Goal: Task Accomplishment & Management: Manage account settings

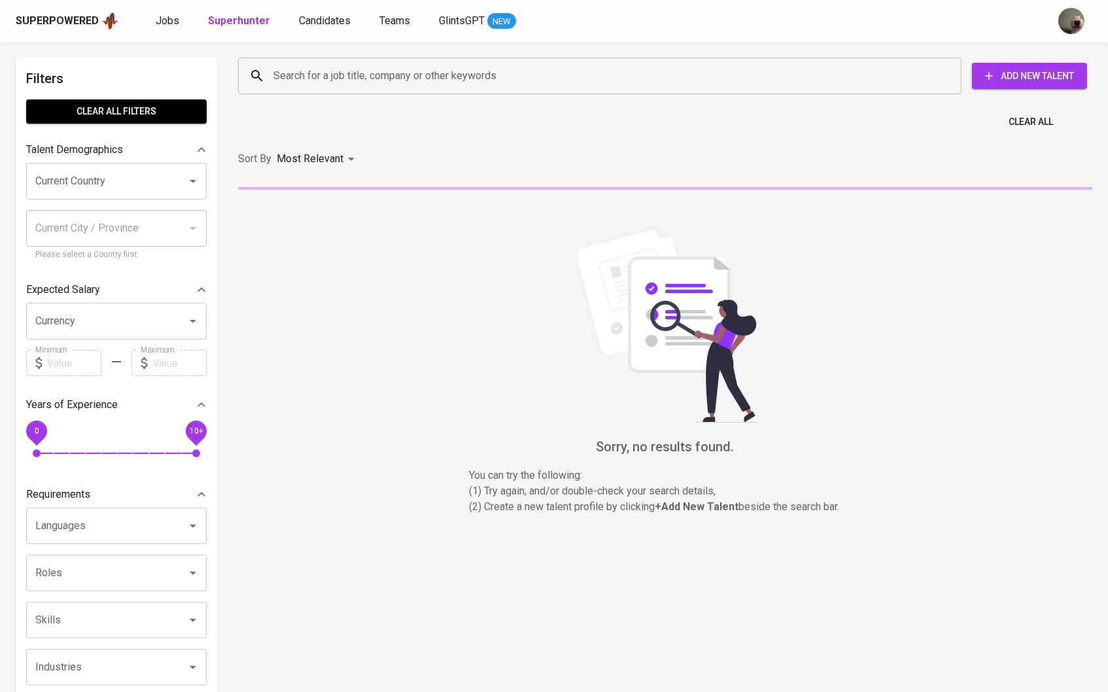
click at [311, 29] on div "Superpowered Jobs Superhunter Candidates Teams GlintsGPT NEW" at bounding box center [533, 21] width 1034 height 20
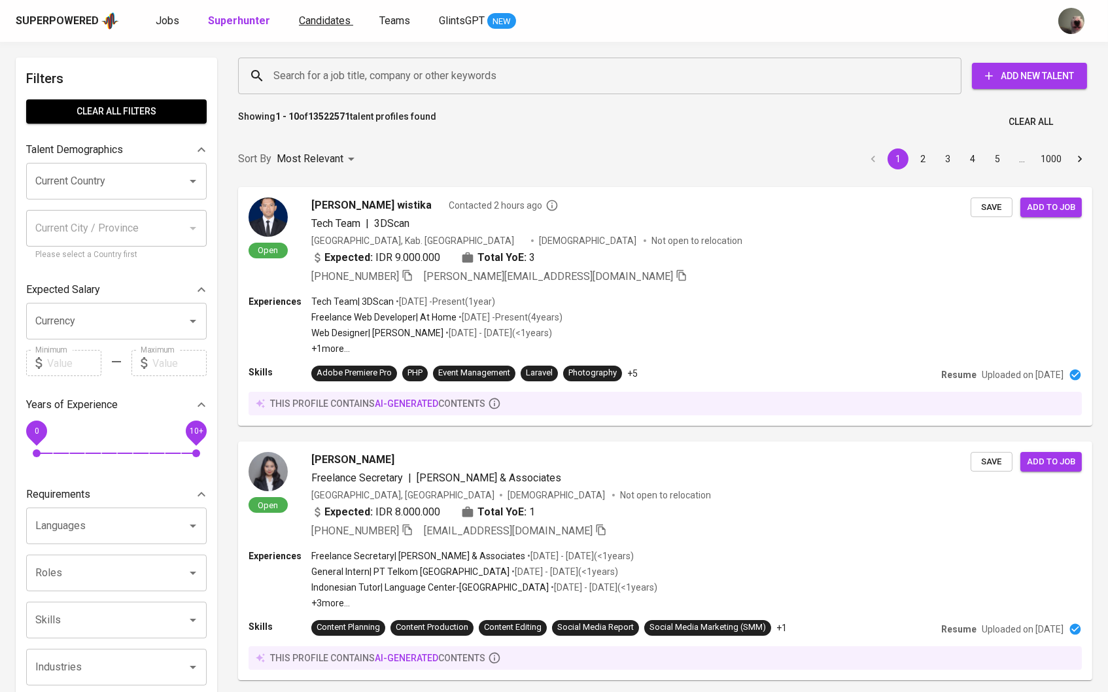
click at [311, 19] on span "Candidates" at bounding box center [325, 20] width 52 height 12
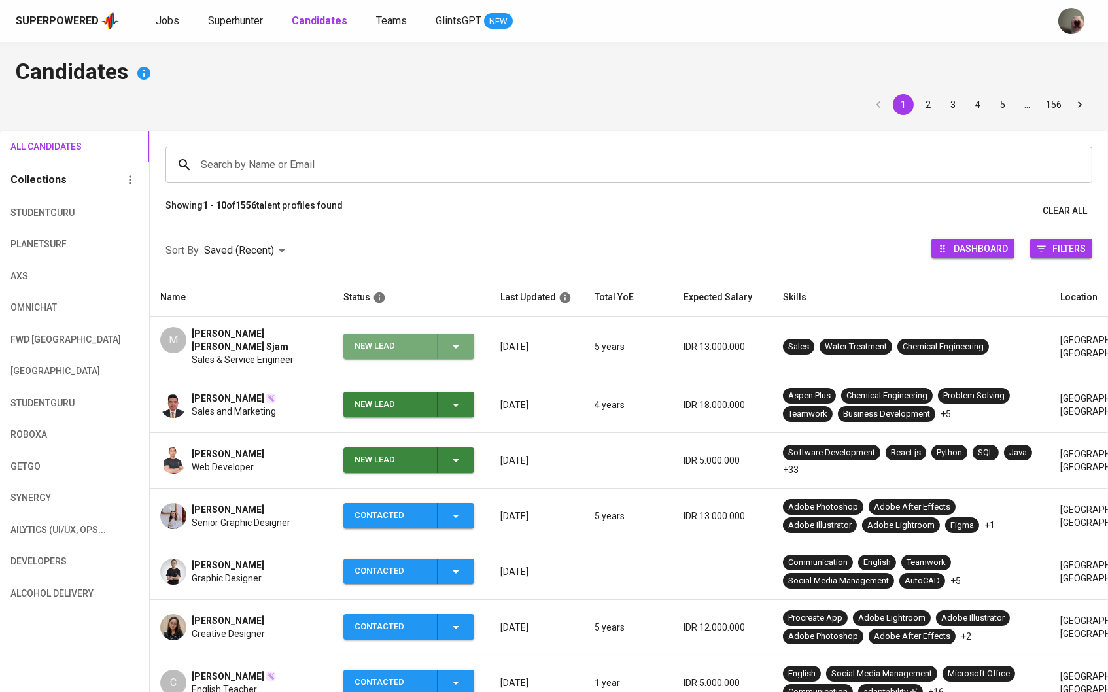
click at [448, 341] on icon "button" at bounding box center [456, 347] width 16 height 16
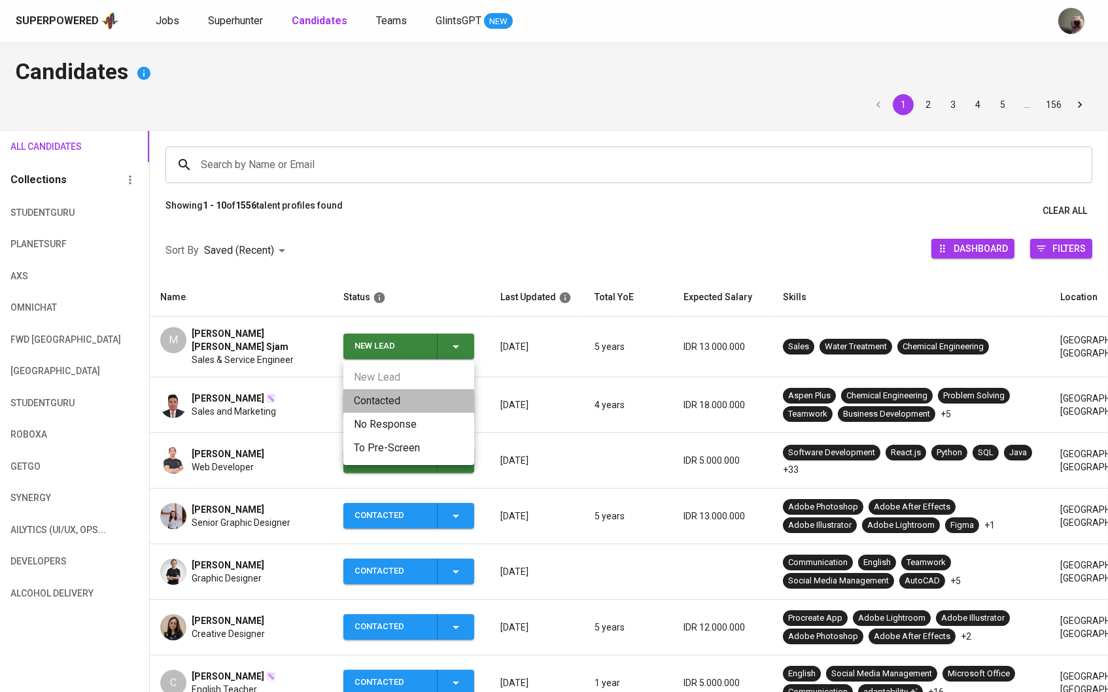
click at [405, 390] on li "Contacted" at bounding box center [408, 401] width 131 height 24
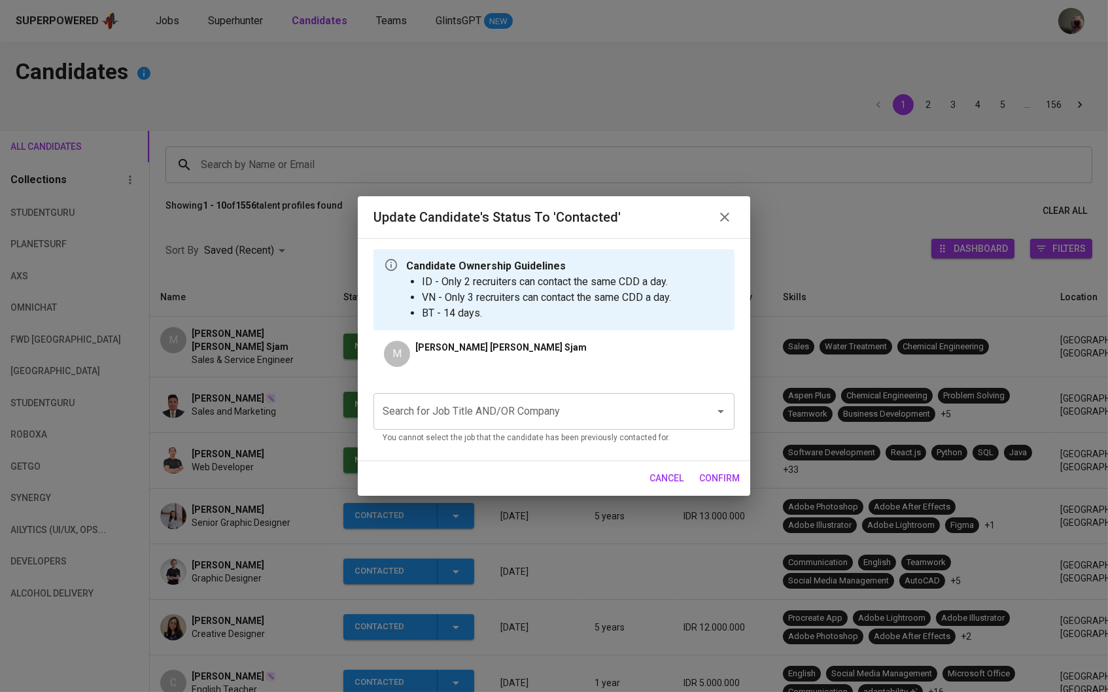
click at [462, 397] on div "Search for Job Title AND/OR Company" at bounding box center [553, 411] width 361 height 37
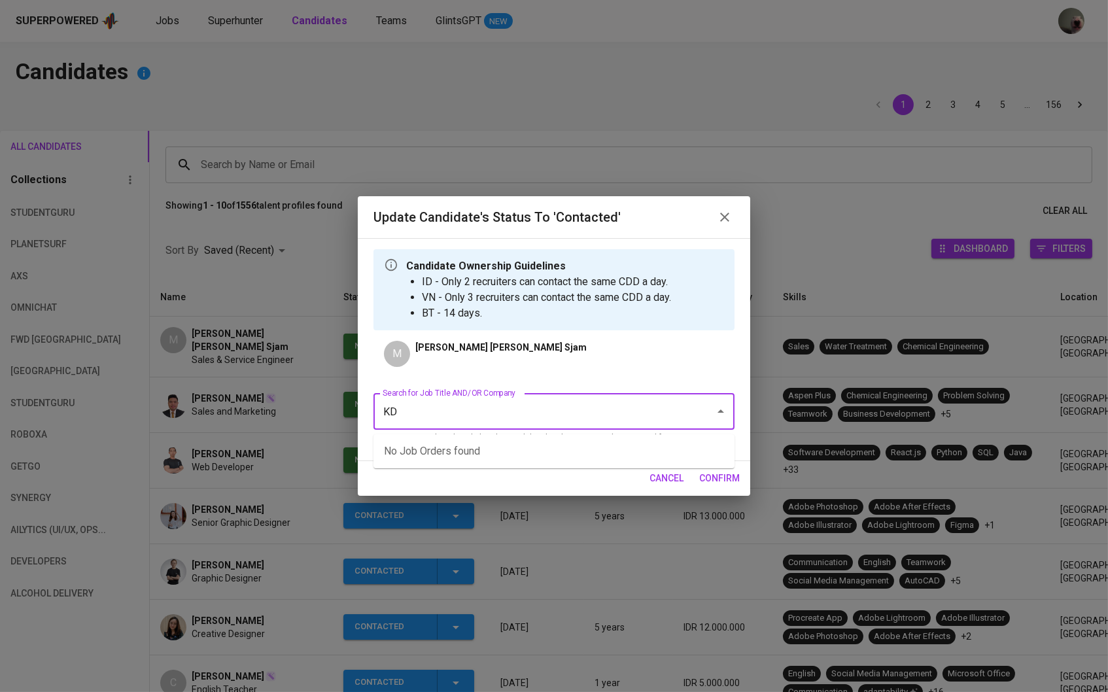
type input "K"
click at [448, 445] on li "Sales Rep (KDN Biotech)" at bounding box center [553, 451] width 361 height 24
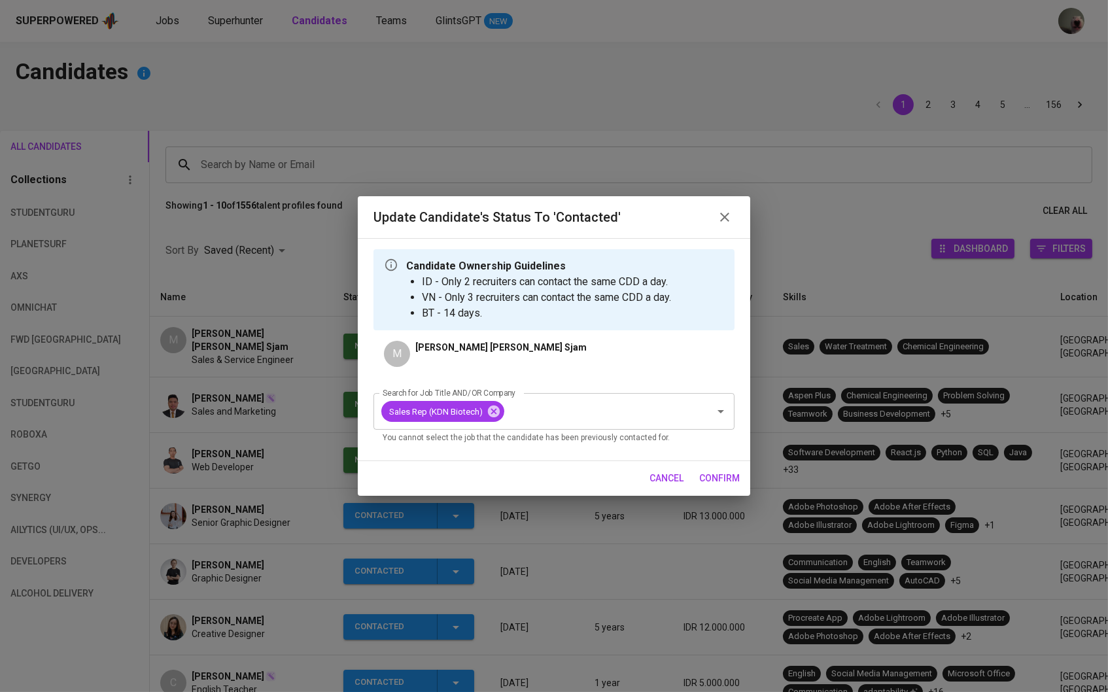
click at [708, 477] on span "confirm" at bounding box center [719, 478] width 41 height 16
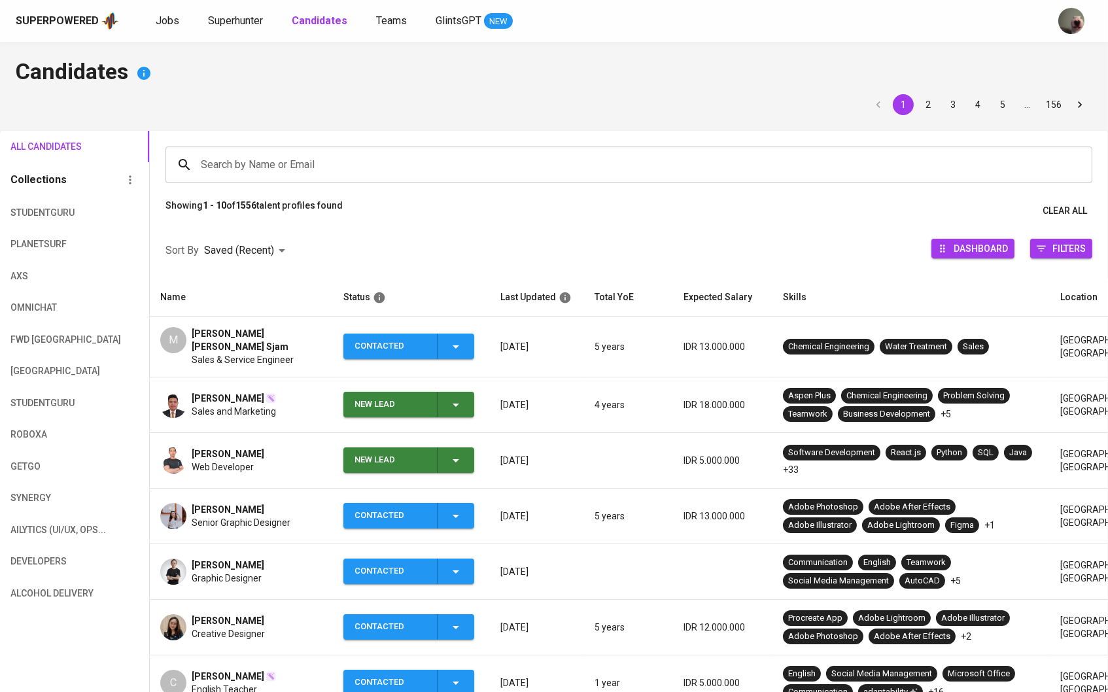
click at [456, 397] on icon "button" at bounding box center [456, 405] width 16 height 16
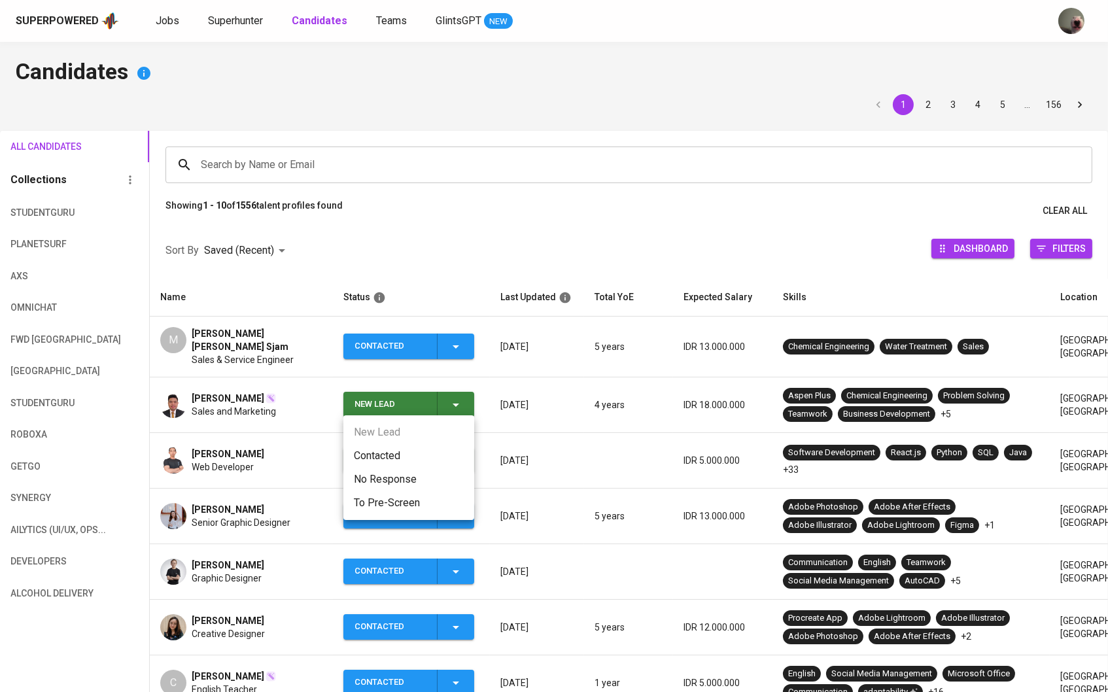
click at [407, 455] on li "Contacted" at bounding box center [408, 456] width 131 height 24
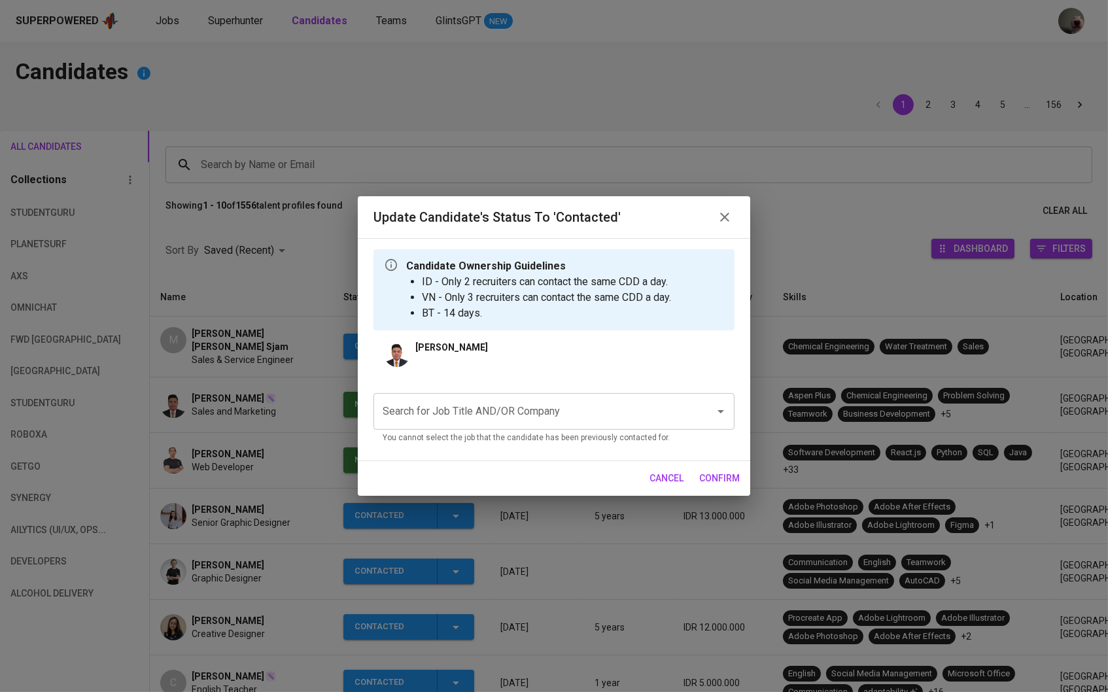
click at [496, 404] on input "Search for Job Title AND/OR Company" at bounding box center [535, 411] width 313 height 25
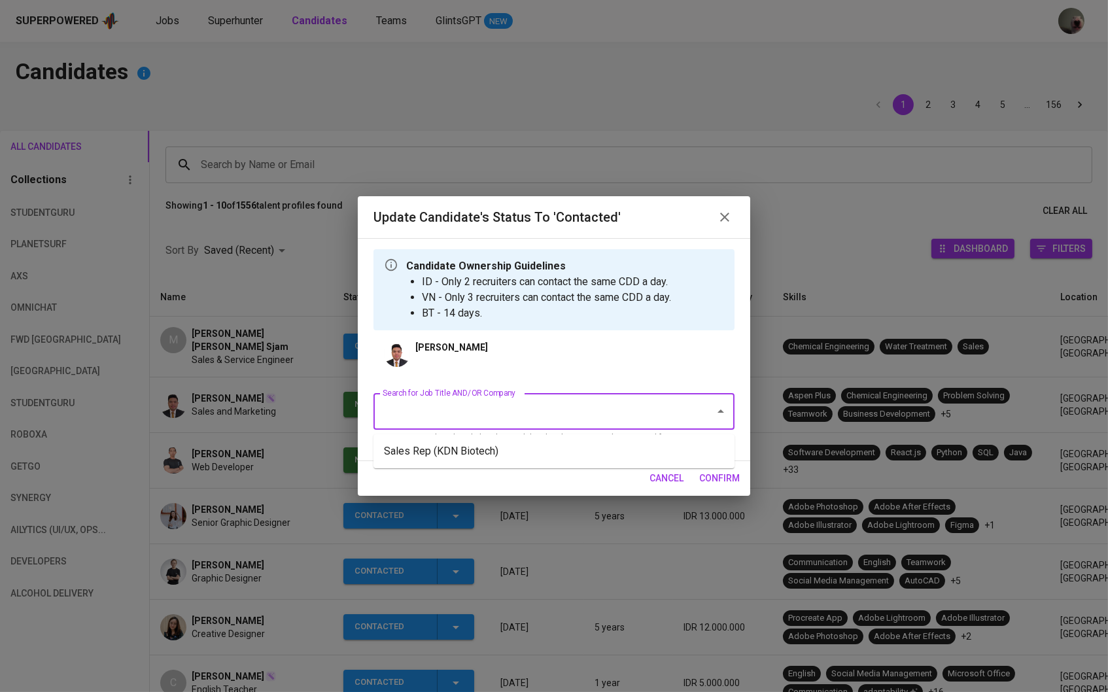
click at [485, 447] on li "Sales Rep (KDN Biotech)" at bounding box center [553, 451] width 361 height 24
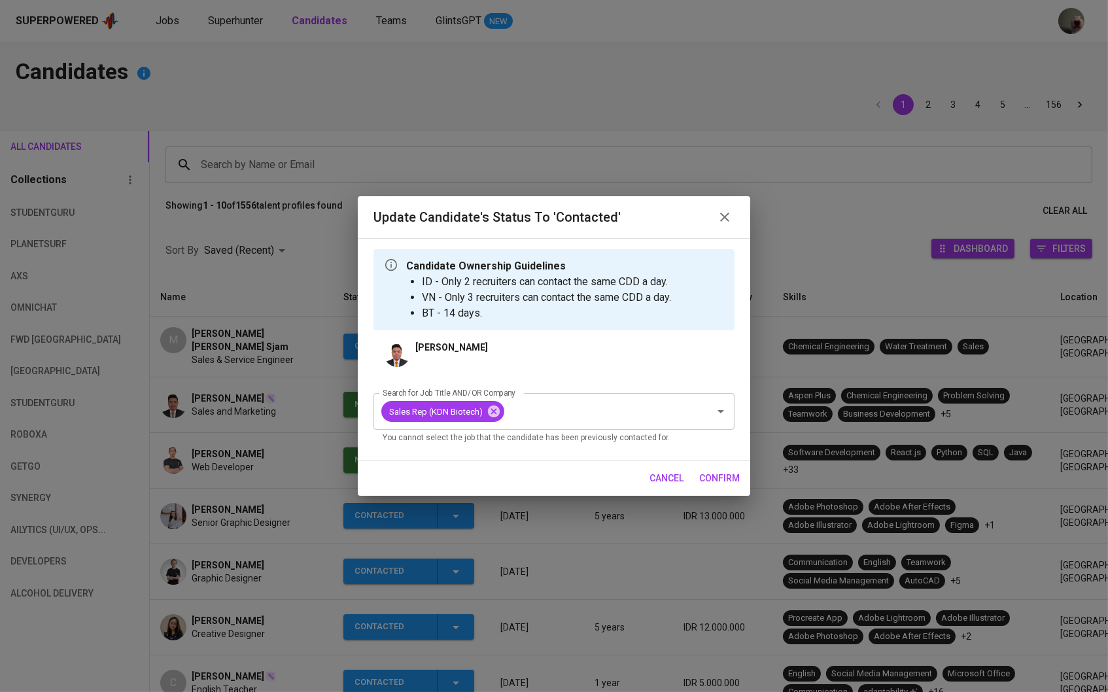
click at [718, 476] on span "confirm" at bounding box center [719, 478] width 41 height 16
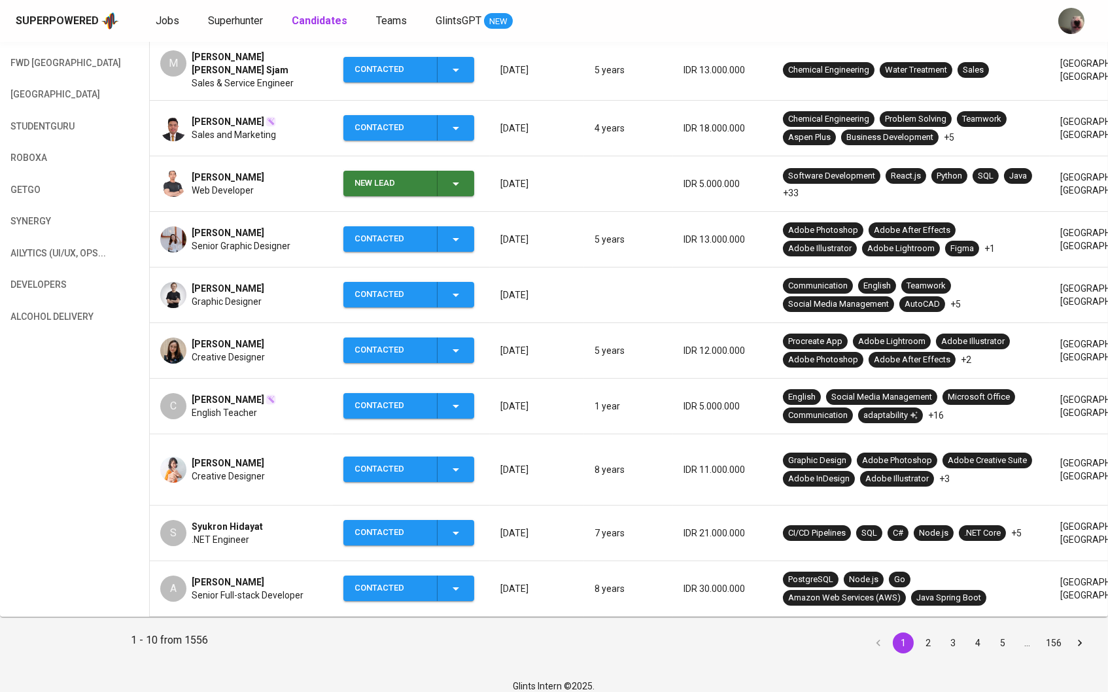
scroll to position [276, 0]
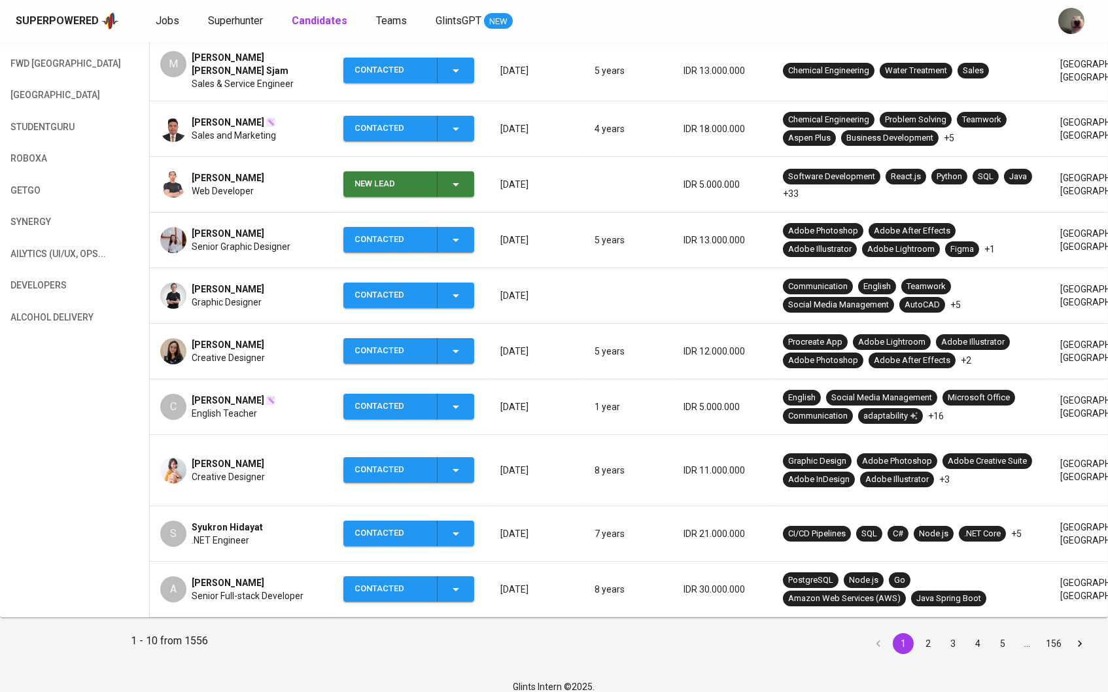
click at [464, 581] on icon "button" at bounding box center [456, 589] width 16 height 16
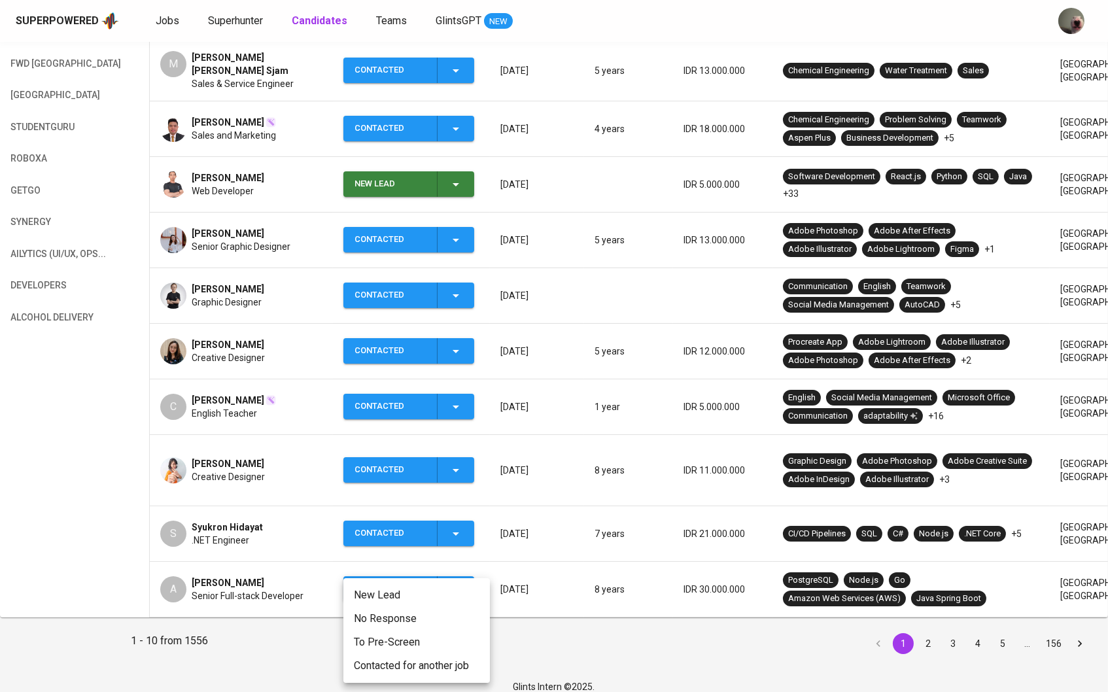
click at [220, 564] on div at bounding box center [554, 346] width 1108 height 692
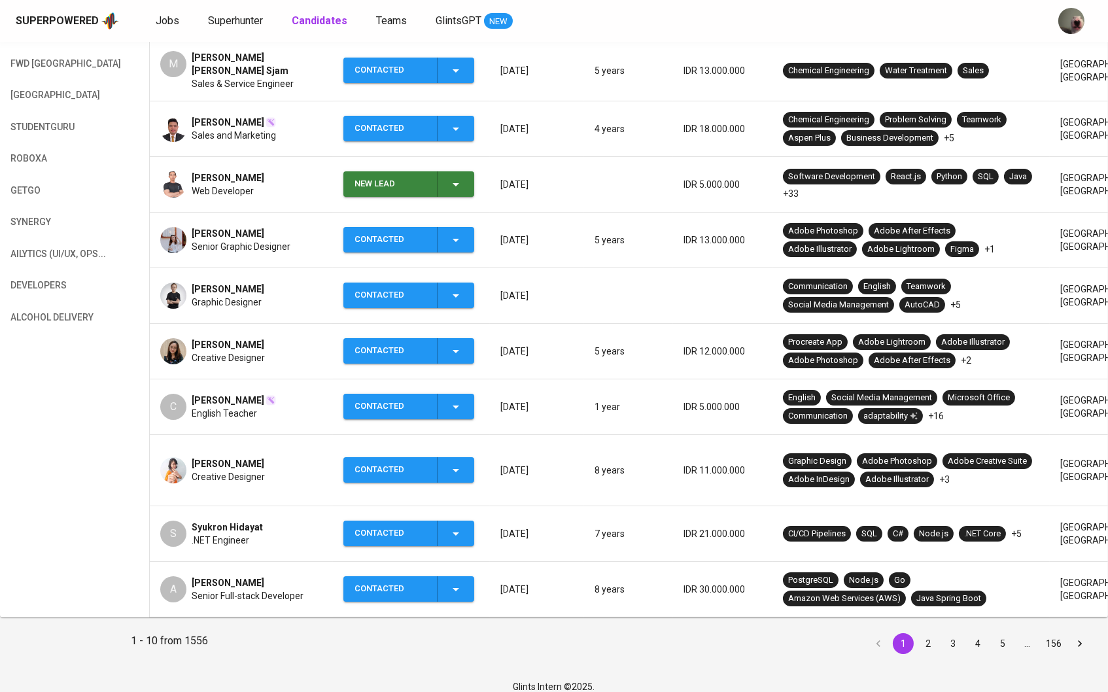
click at [220, 576] on span "[PERSON_NAME]" at bounding box center [228, 582] width 73 height 13
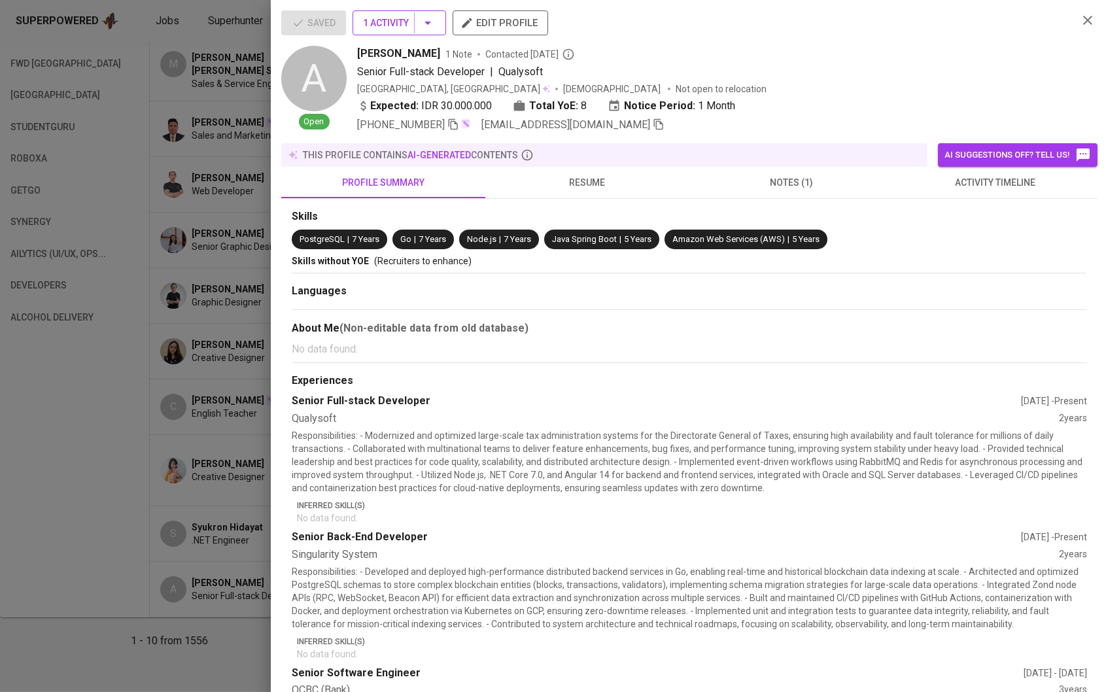
click at [426, 33] on button "1 Activity" at bounding box center [398, 22] width 93 height 25
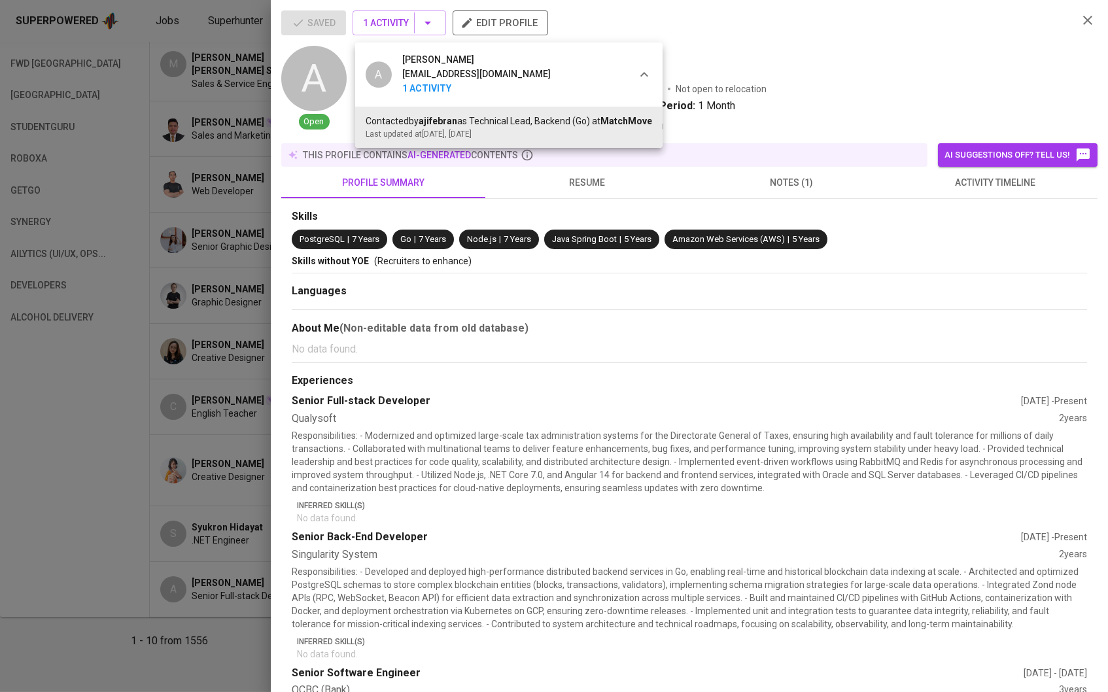
click at [336, 214] on div at bounding box center [554, 346] width 1108 height 692
